Goal: Information Seeking & Learning: Learn about a topic

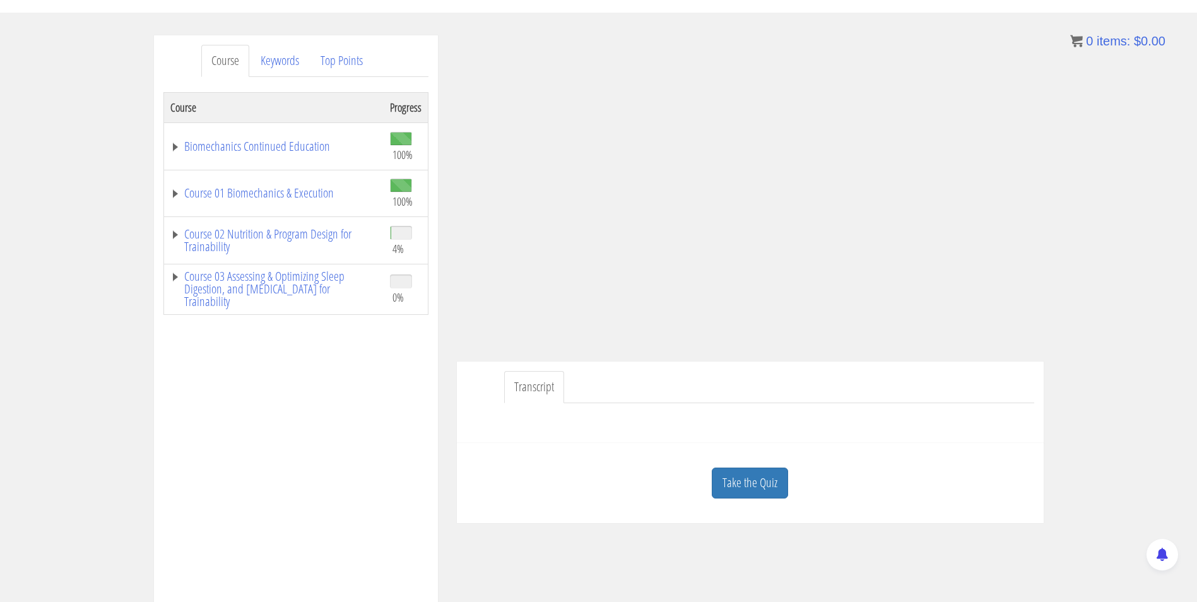
scroll to position [132, 0]
click at [749, 479] on link "Take the Quiz" at bounding box center [750, 480] width 76 height 31
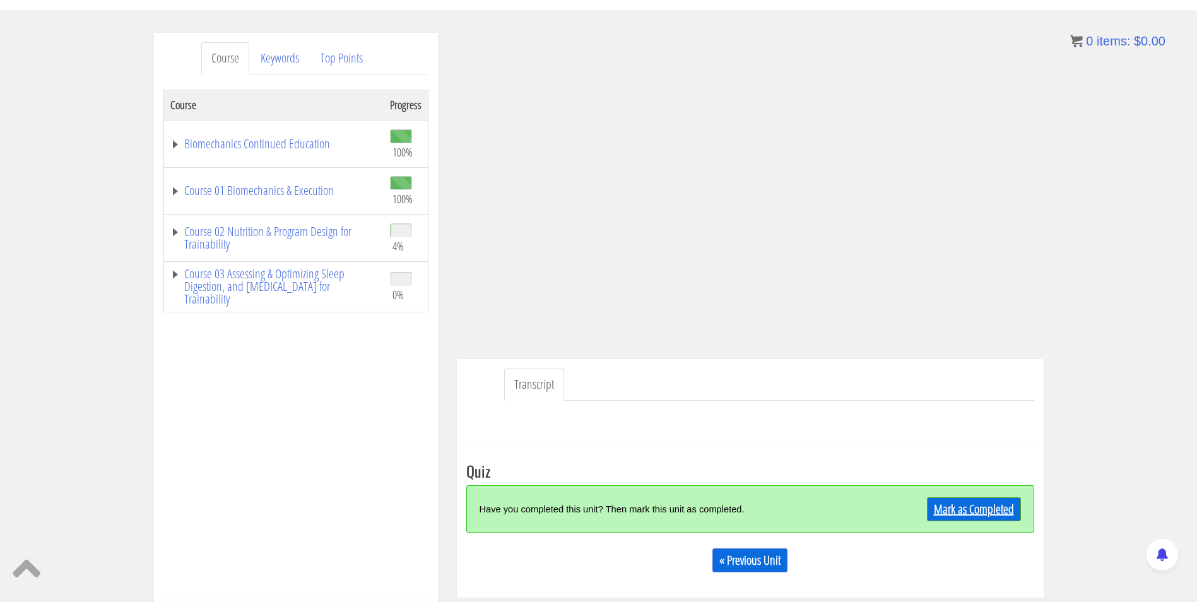
click at [948, 501] on link "Mark as Completed" at bounding box center [974, 509] width 94 height 24
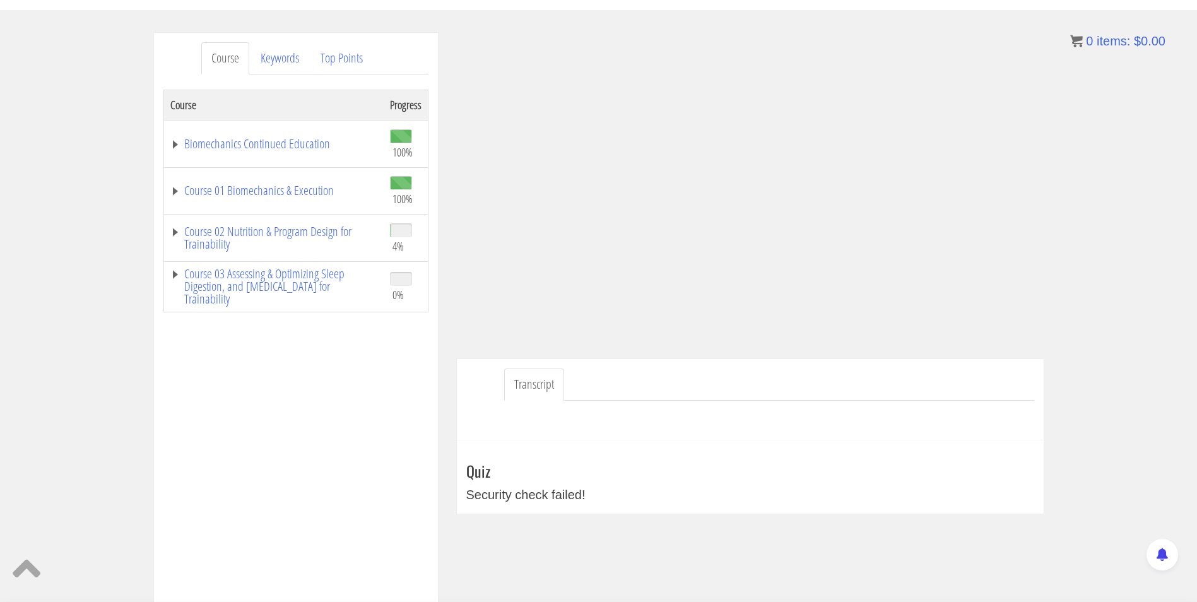
scroll to position [0, 0]
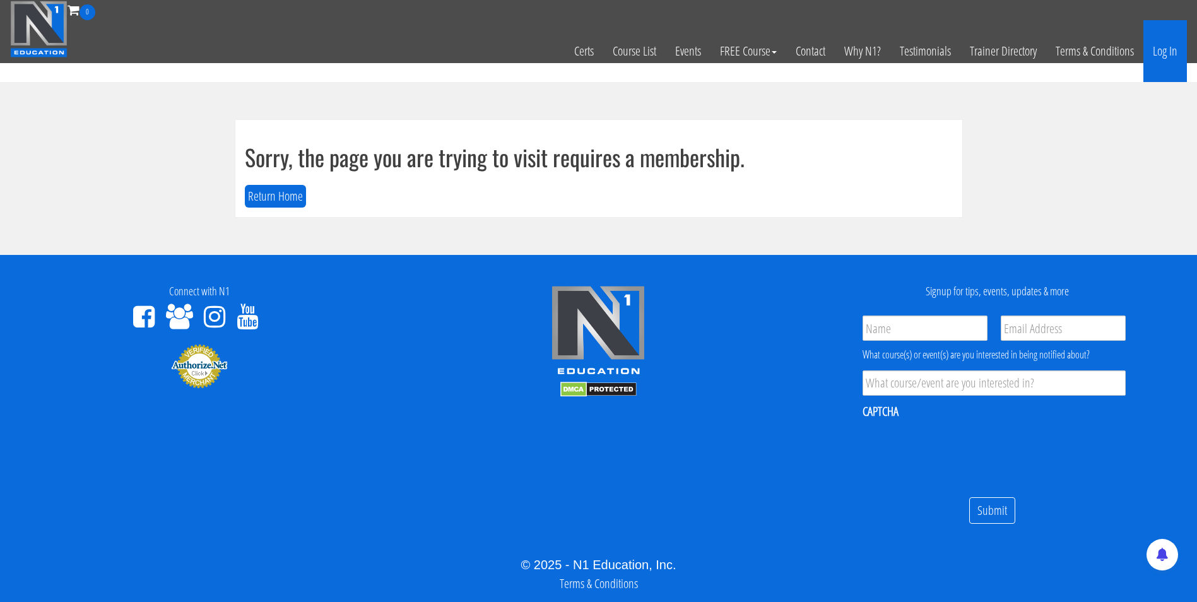
click at [1169, 56] on link "Log In" at bounding box center [1165, 51] width 44 height 62
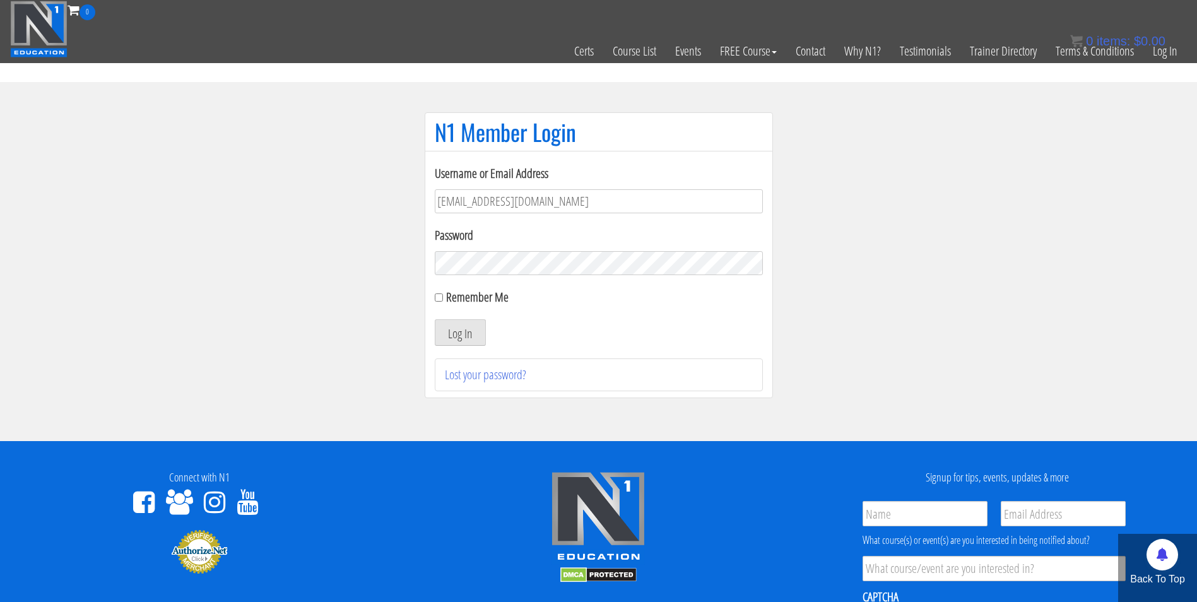
type input "darrennuzzo@gmail.com"
click at [435, 319] on button "Log In" at bounding box center [460, 332] width 51 height 26
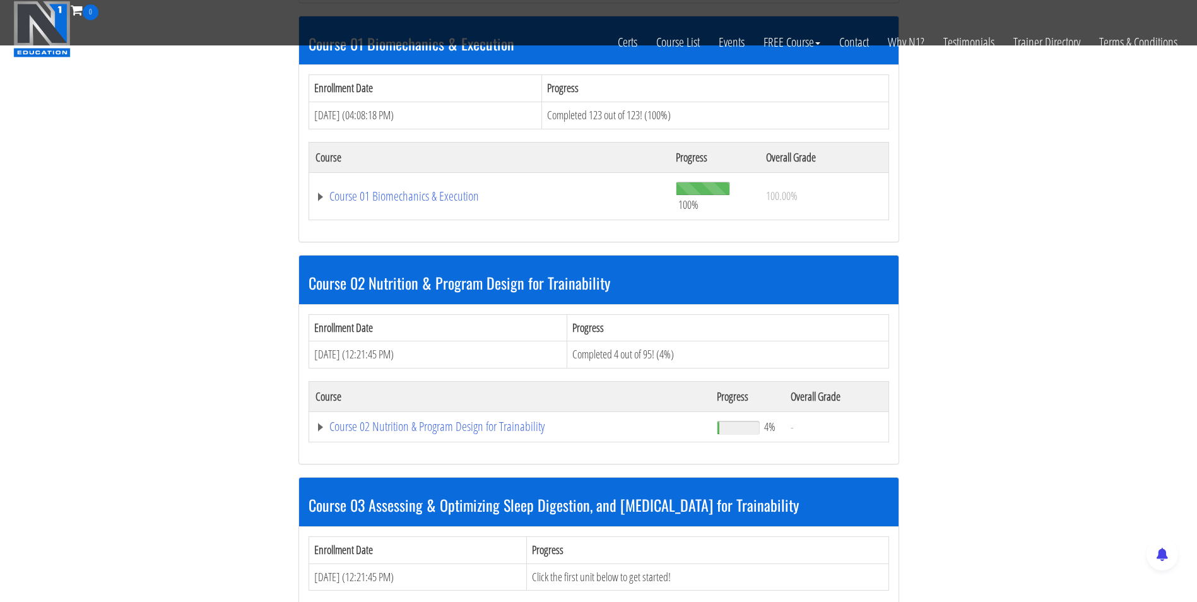
scroll to position [437, 0]
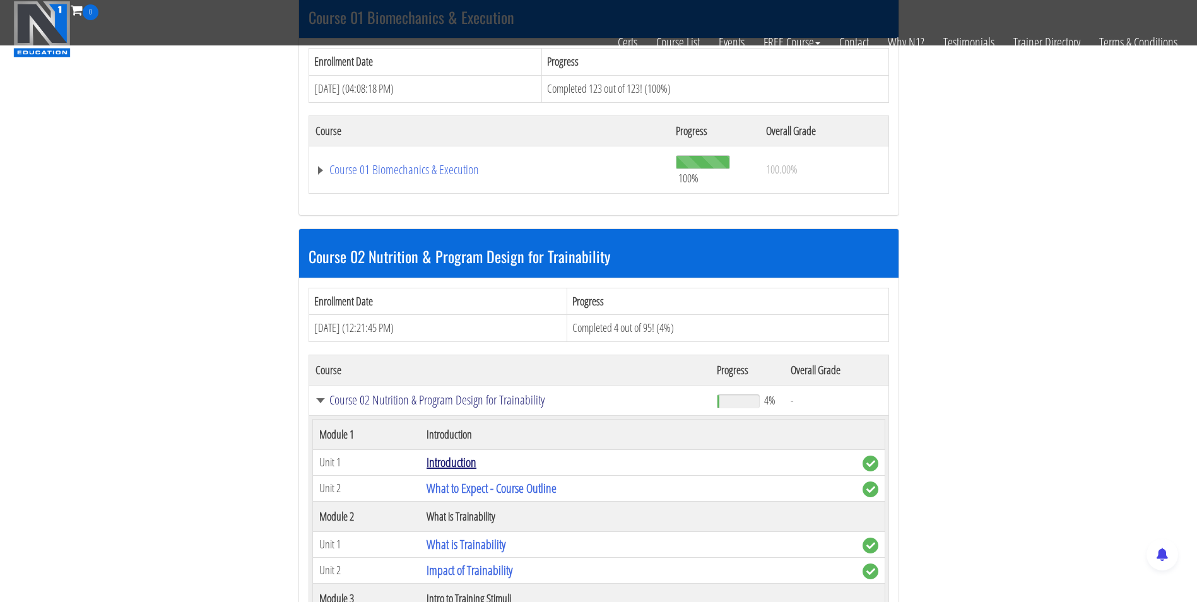
scroll to position [546, 0]
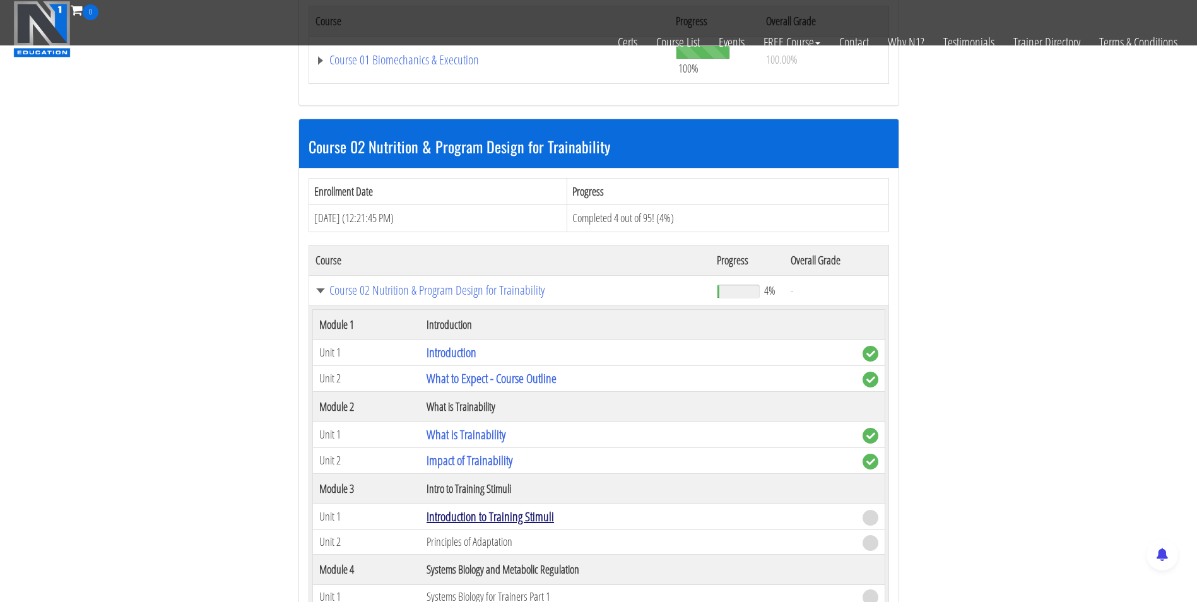
click at [462, 517] on link "Introduction to Training Stimuli" at bounding box center [490, 516] width 127 height 17
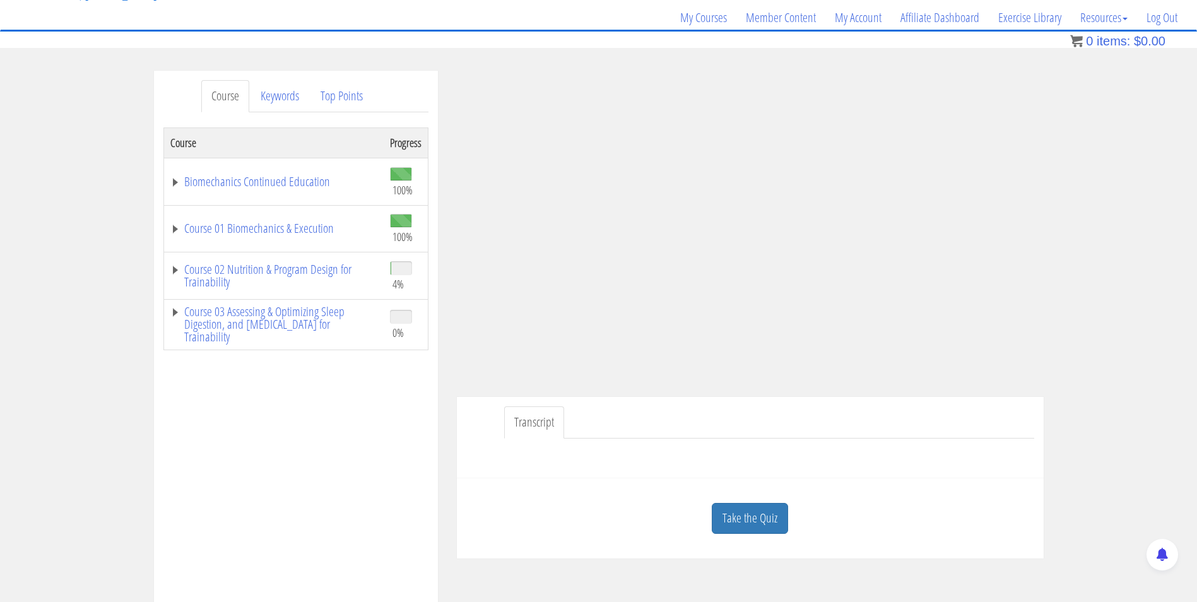
scroll to position [96, 0]
click at [745, 522] on link "Take the Quiz" at bounding box center [750, 517] width 76 height 31
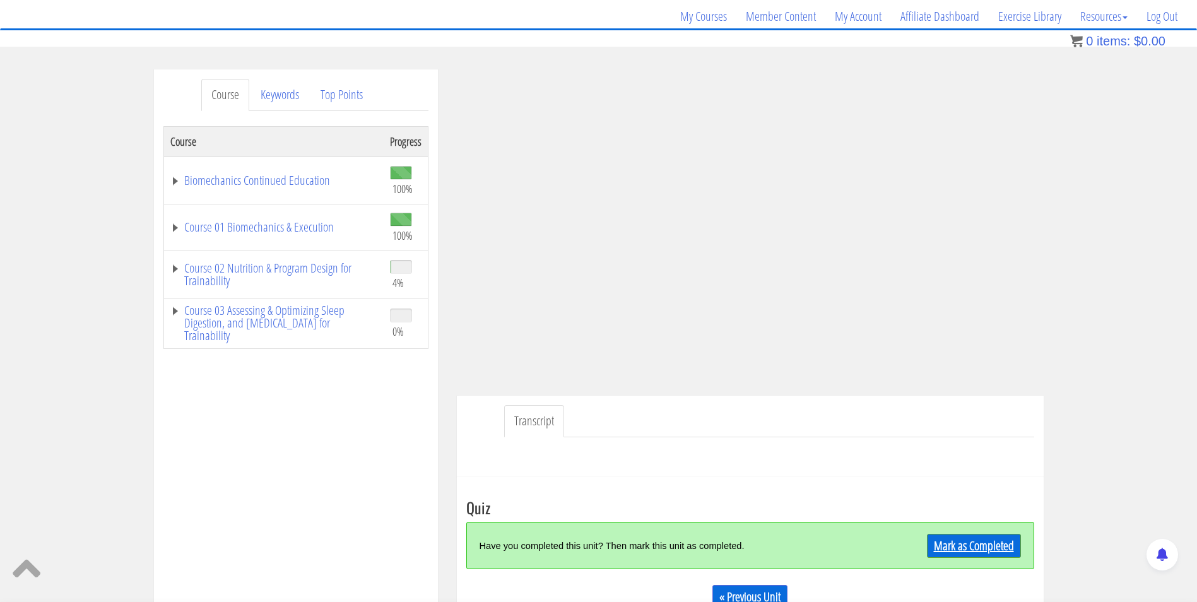
click at [945, 546] on link "Mark as Completed" at bounding box center [974, 546] width 94 height 24
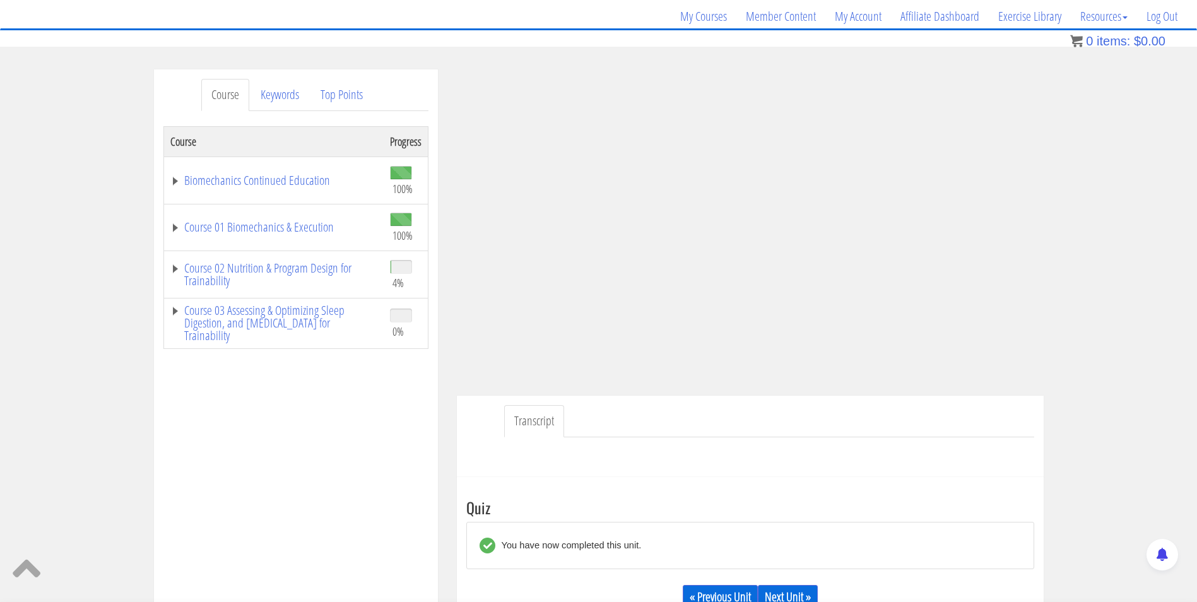
scroll to position [165, 0]
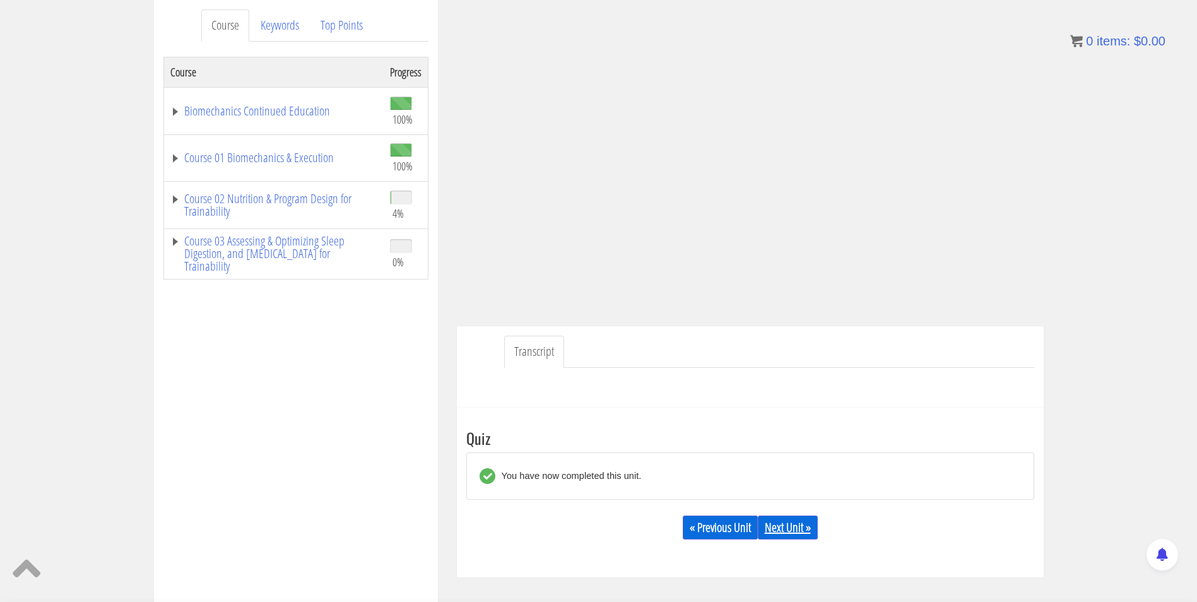
click at [787, 530] on link "Next Unit »" at bounding box center [788, 527] width 60 height 24
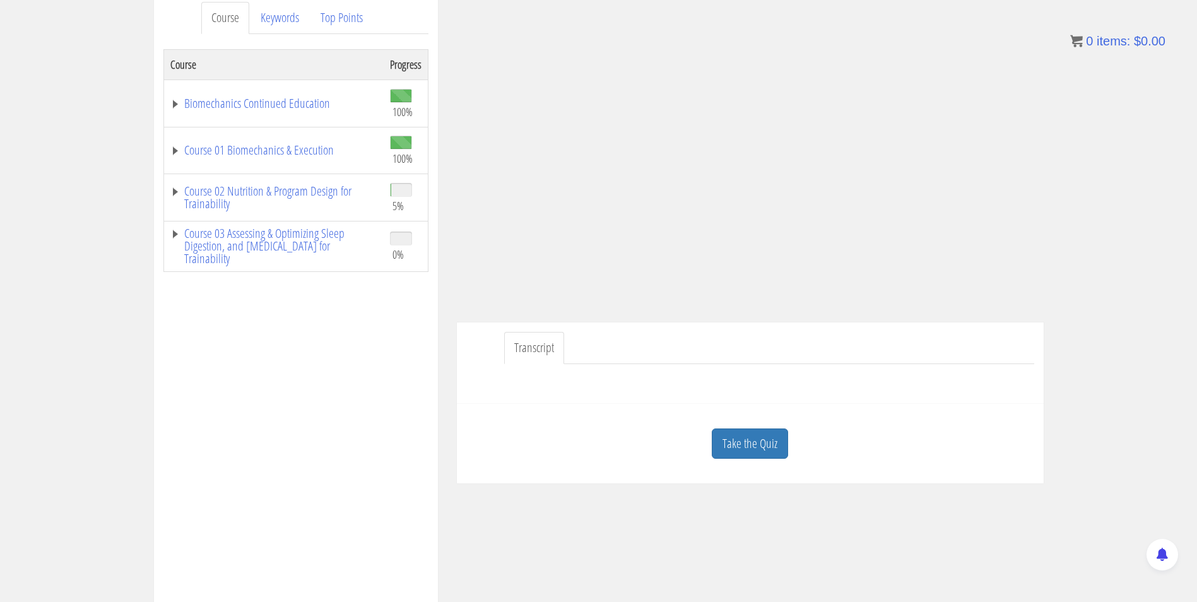
scroll to position [174, 0]
click at [754, 444] on link "Take the Quiz" at bounding box center [750, 443] width 76 height 31
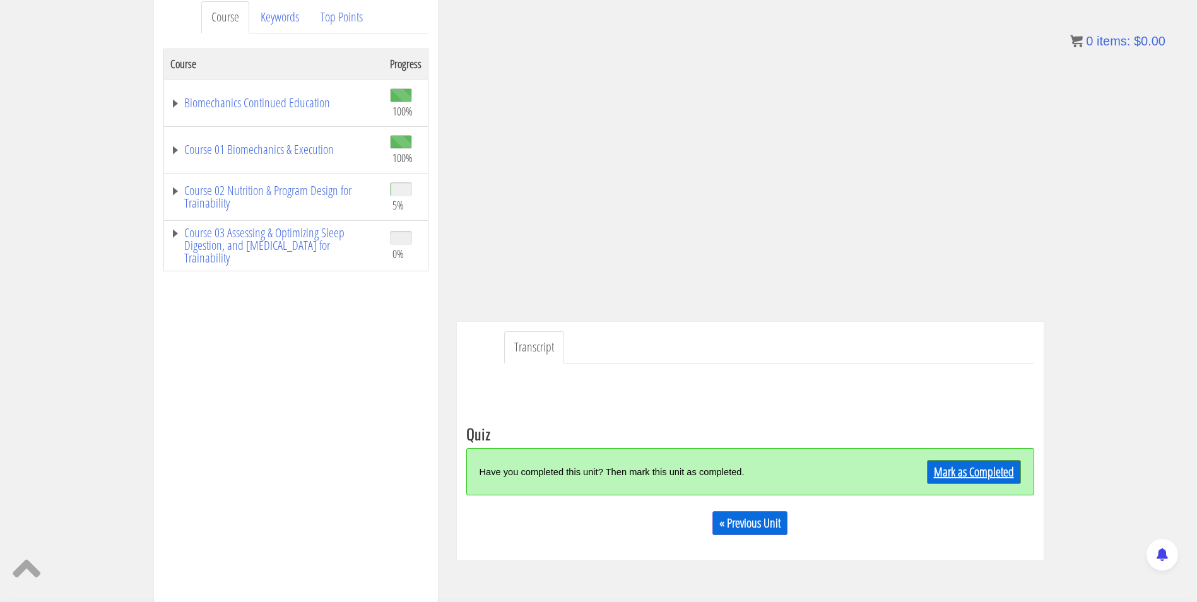
click at [963, 482] on link "Mark as Completed" at bounding box center [974, 472] width 94 height 24
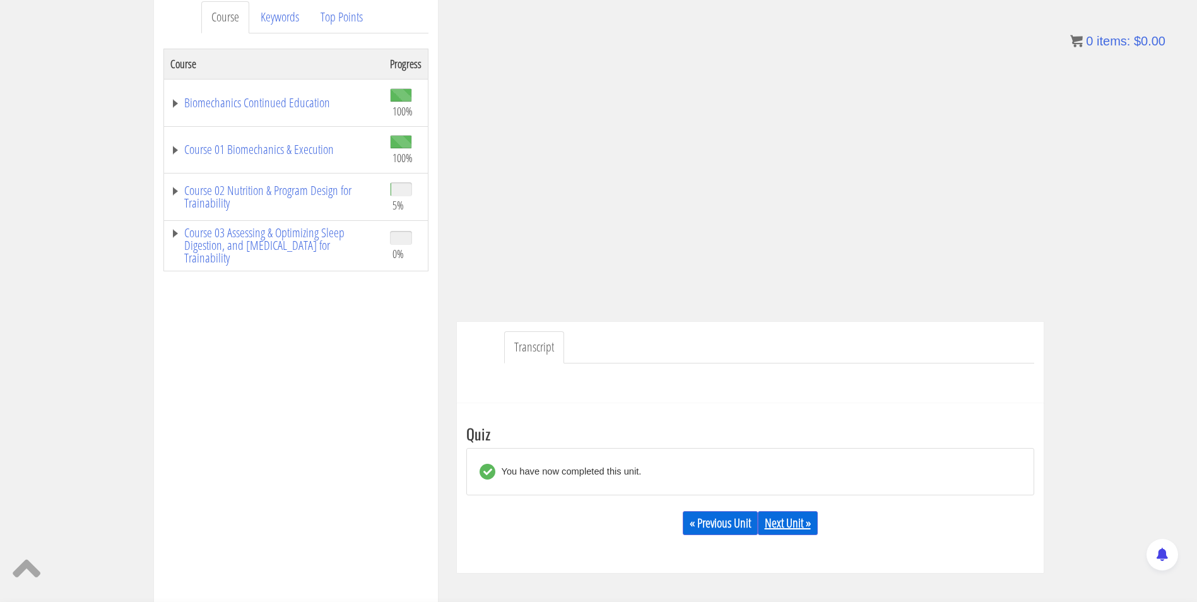
click at [812, 524] on link "Next Unit »" at bounding box center [788, 523] width 60 height 24
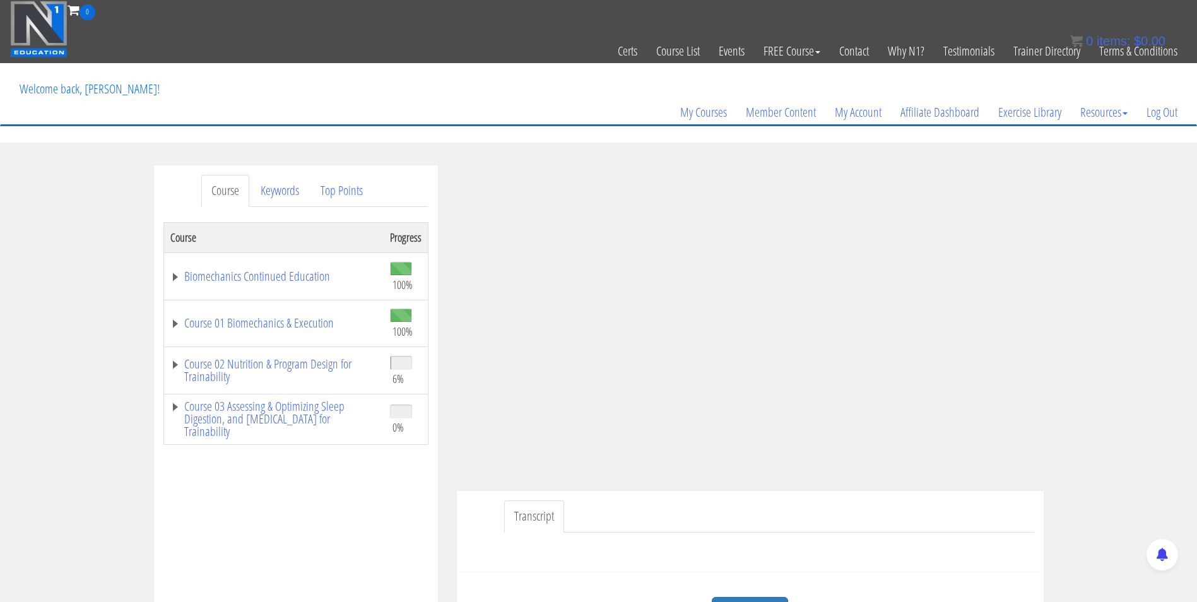
scroll to position [82, 0]
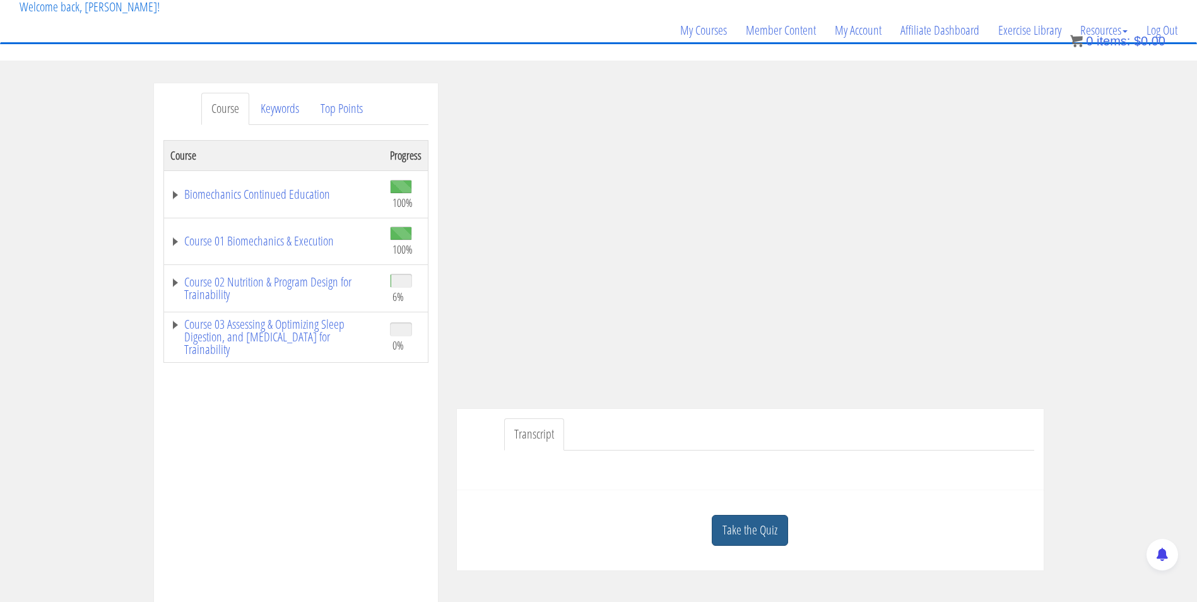
click at [731, 527] on link "Take the Quiz" at bounding box center [750, 530] width 76 height 31
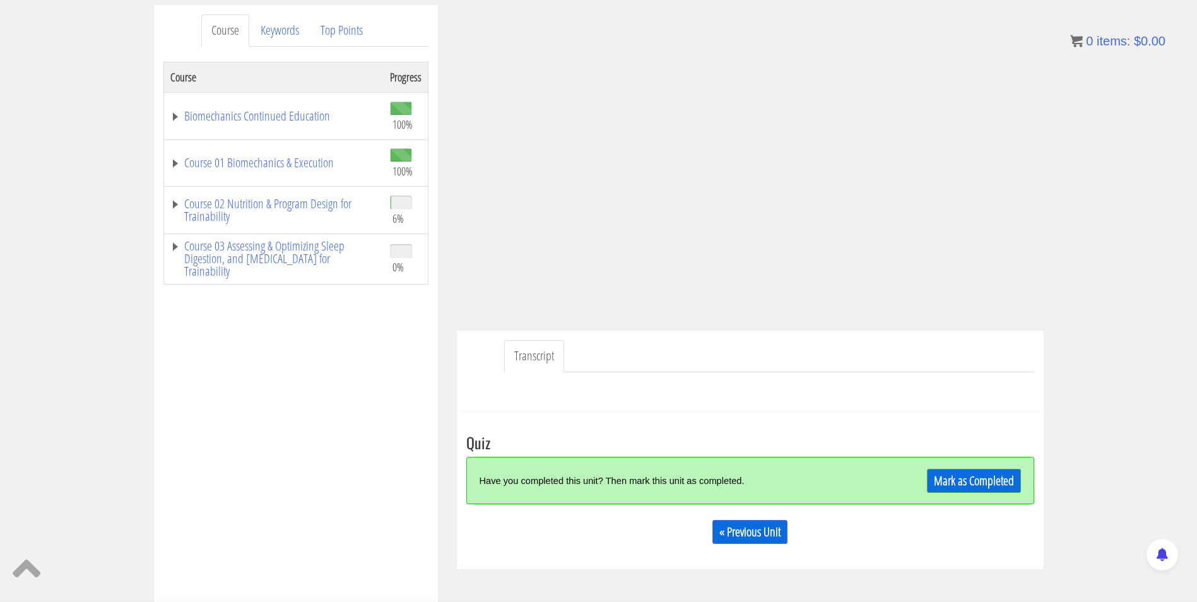
scroll to position [161, 0]
click at [987, 488] on link "Mark as Completed" at bounding box center [974, 480] width 94 height 24
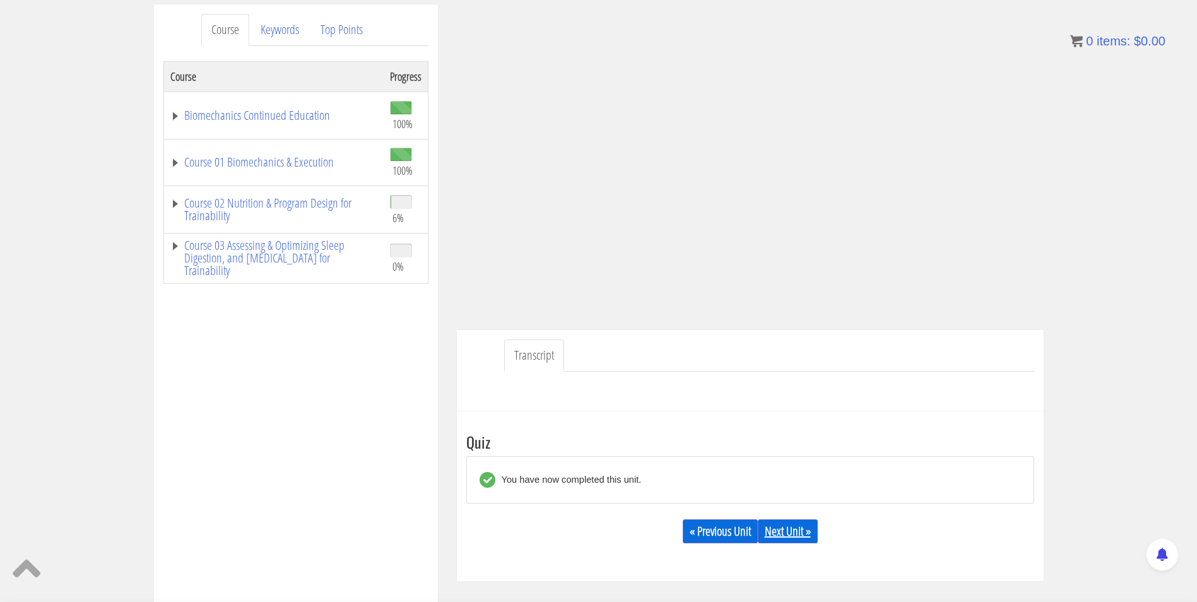
click at [768, 538] on link "Next Unit »" at bounding box center [788, 531] width 60 height 24
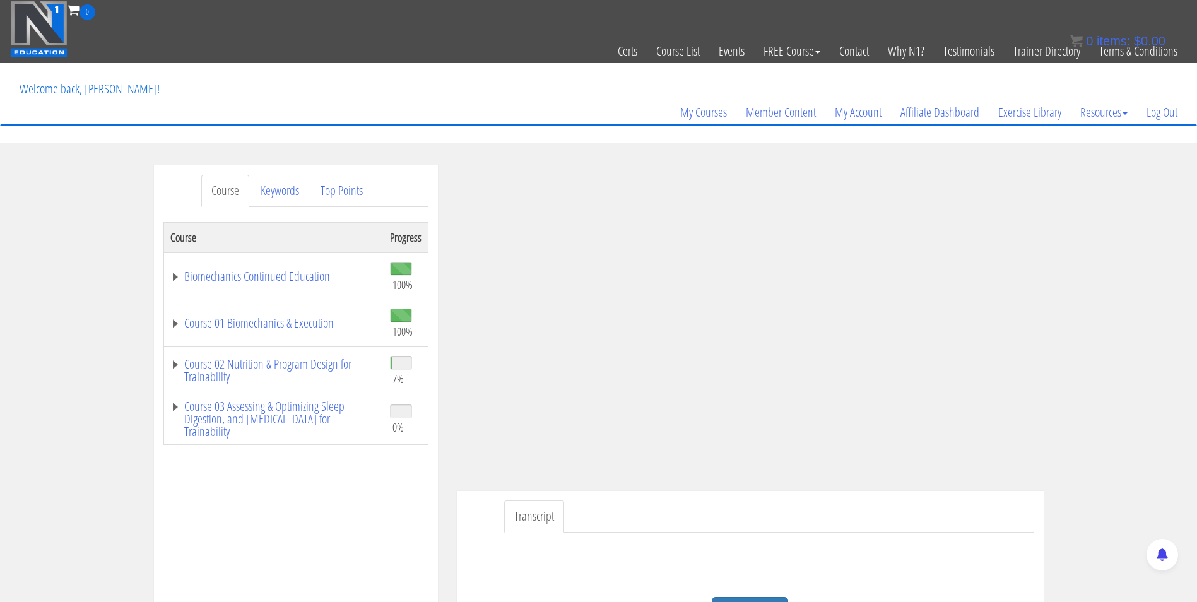
scroll to position [66, 0]
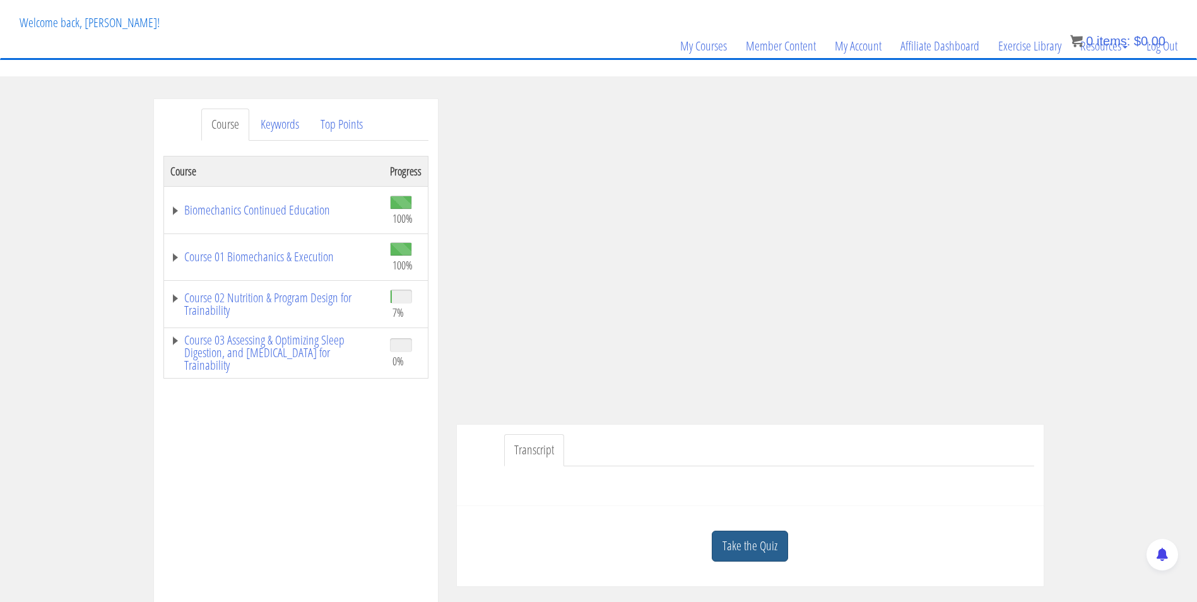
click at [758, 548] on link "Take the Quiz" at bounding box center [750, 546] width 76 height 31
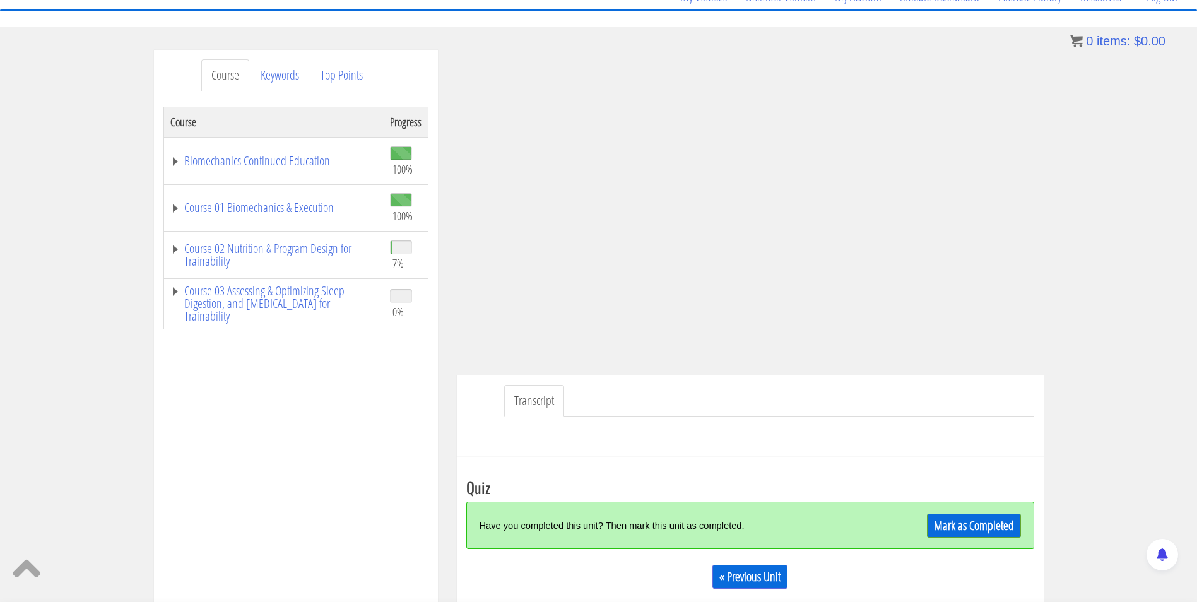
scroll to position [116, 0]
click at [961, 527] on link "Mark as Completed" at bounding box center [974, 525] width 94 height 24
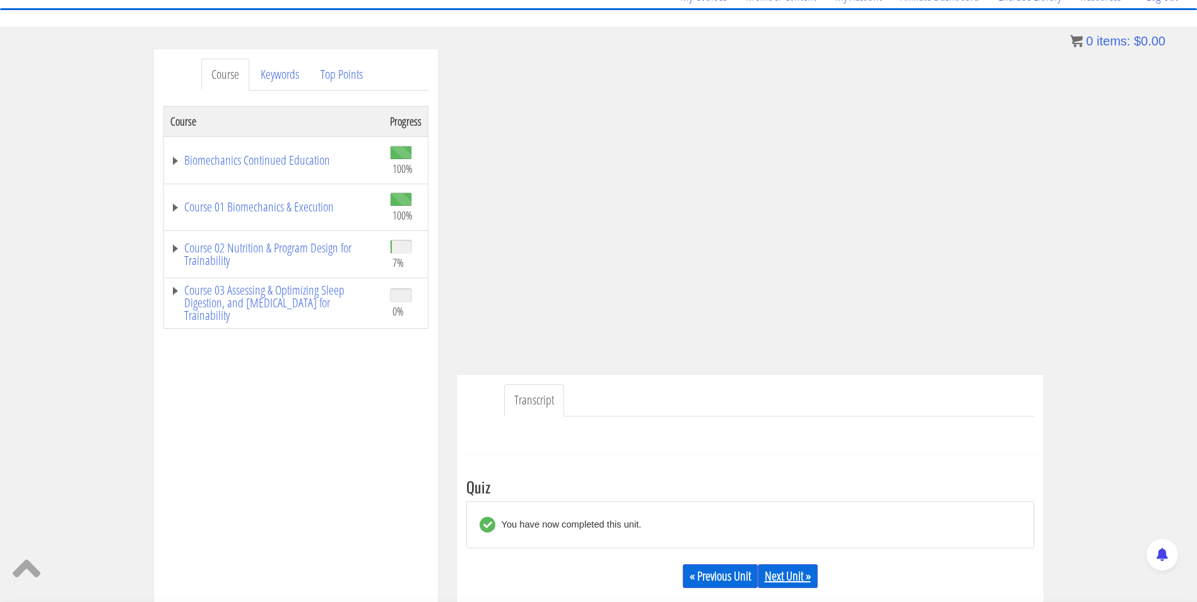
click at [784, 574] on link "Next Unit »" at bounding box center [788, 576] width 60 height 24
